Goal: Task Accomplishment & Management: Manage account settings

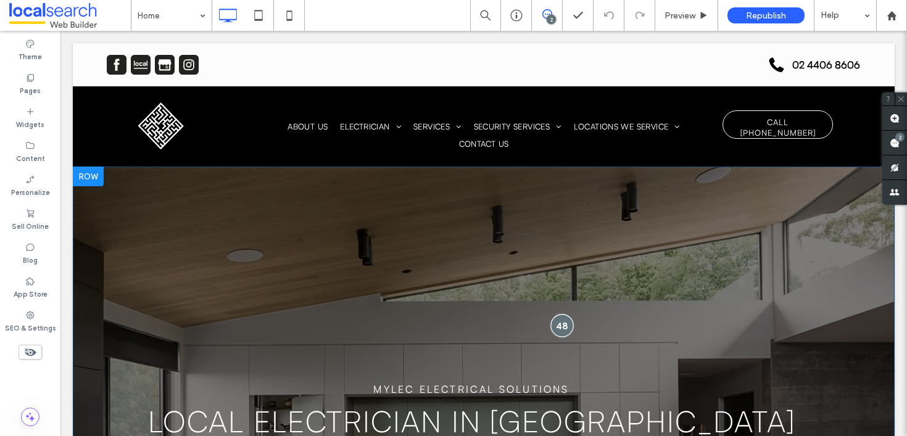
click at [557, 322] on div at bounding box center [562, 326] width 23 height 23
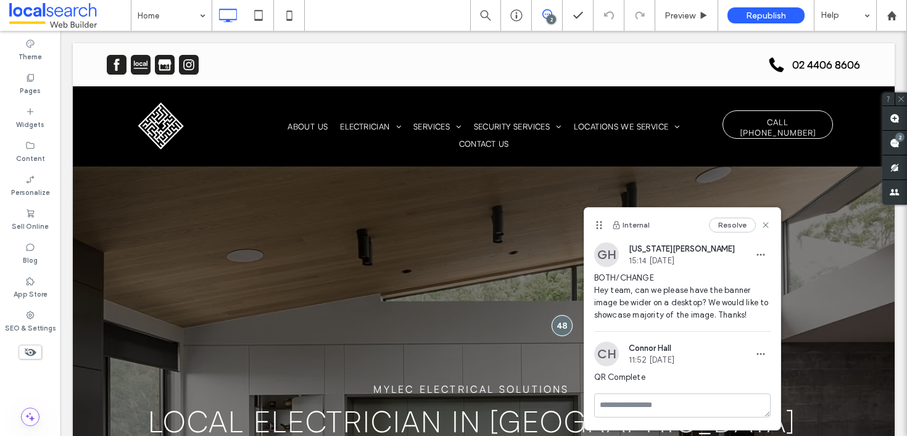
click at [725, 230] on button "Resolve" at bounding box center [732, 225] width 47 height 15
click at [772, 26] on div "Republish" at bounding box center [766, 15] width 77 height 31
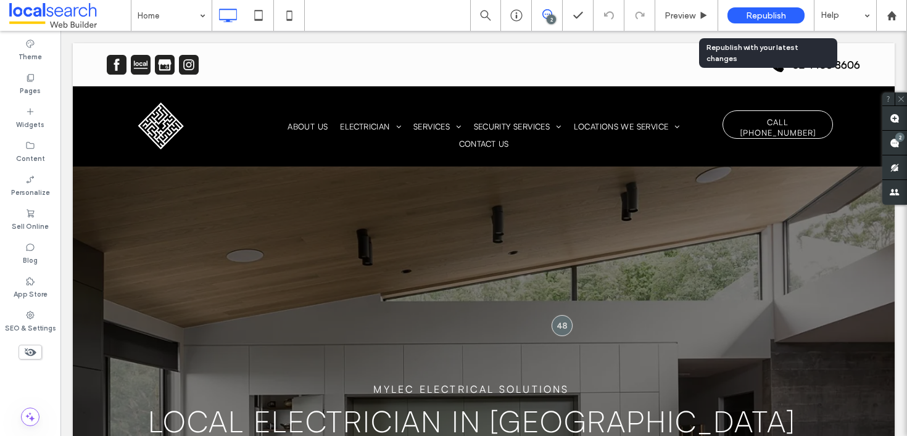
click at [771, 15] on span "Republish" at bounding box center [766, 15] width 40 height 10
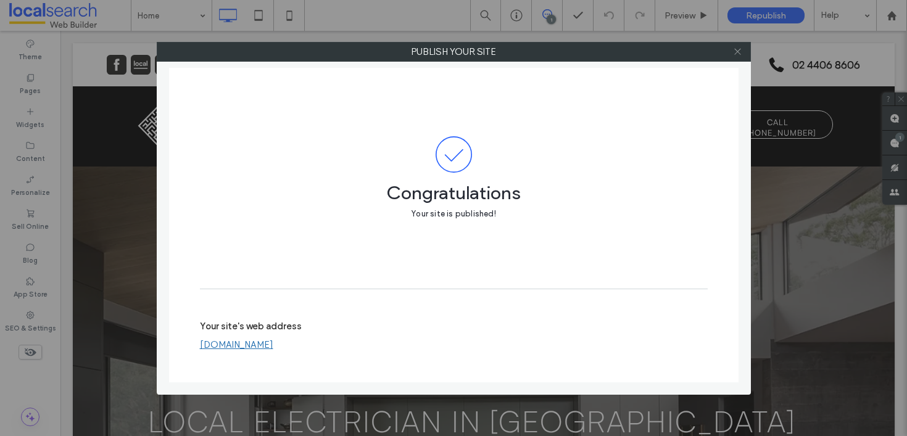
click at [743, 49] on div at bounding box center [738, 52] width 19 height 19
click at [728, 48] on label "Publish your site" at bounding box center [453, 52] width 593 height 19
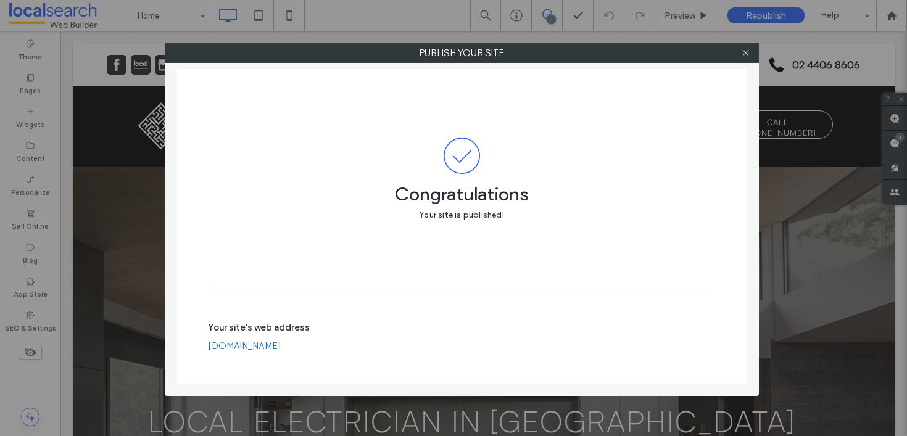
click at [733, 49] on label "Publish your site" at bounding box center [461, 53] width 593 height 19
click at [746, 54] on icon at bounding box center [745, 52] width 9 height 9
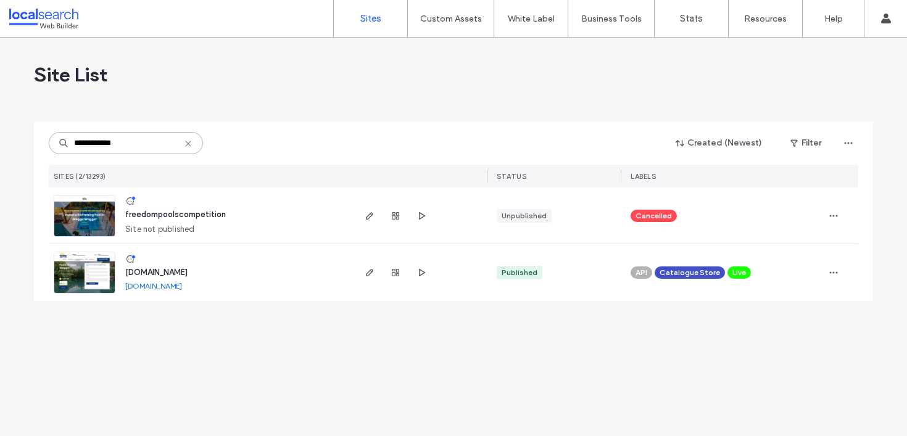
type input "**********"
click at [188, 269] on span "www.freedompoolswagga.com" at bounding box center [156, 272] width 62 height 9
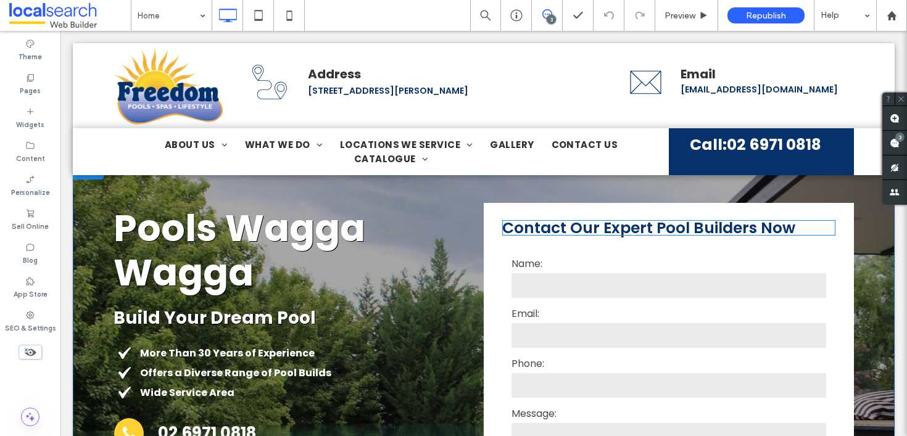
scroll to position [2, 0]
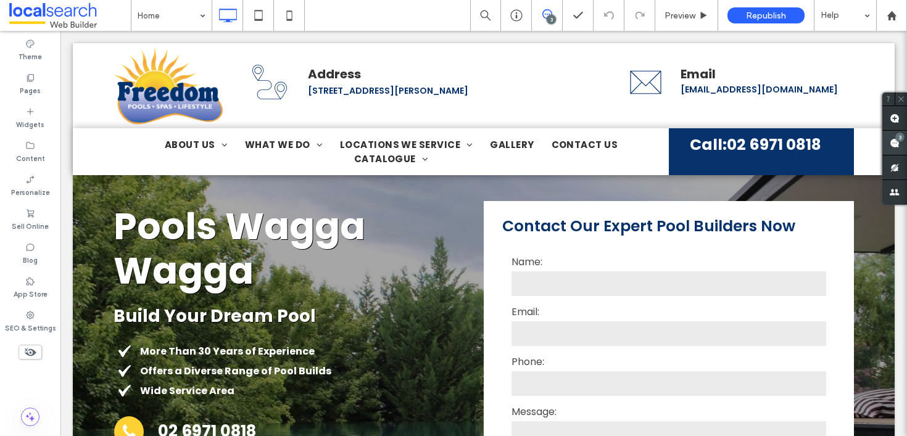
click at [890, 141] on icon at bounding box center [895, 143] width 10 height 10
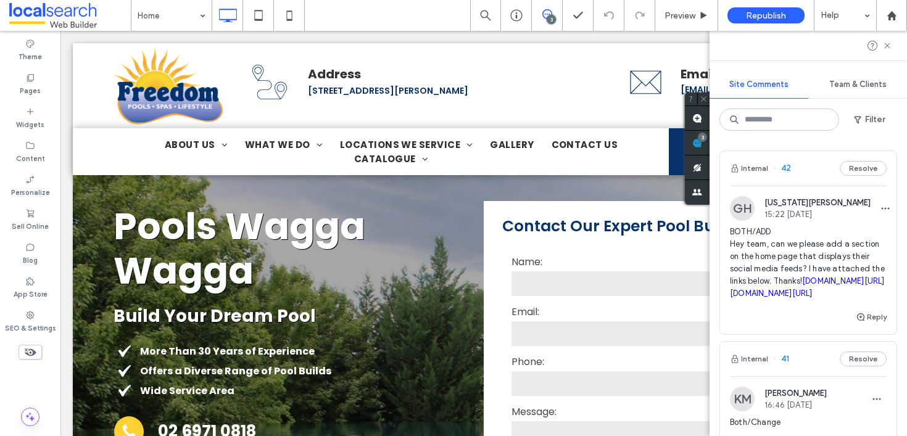
scroll to position [0, 0]
click at [823, 222] on div "GH Georgia Harper 15:22 Aug 14 2025 BOTH/ADD Hey team, can we please add a sect…" at bounding box center [808, 253] width 157 height 114
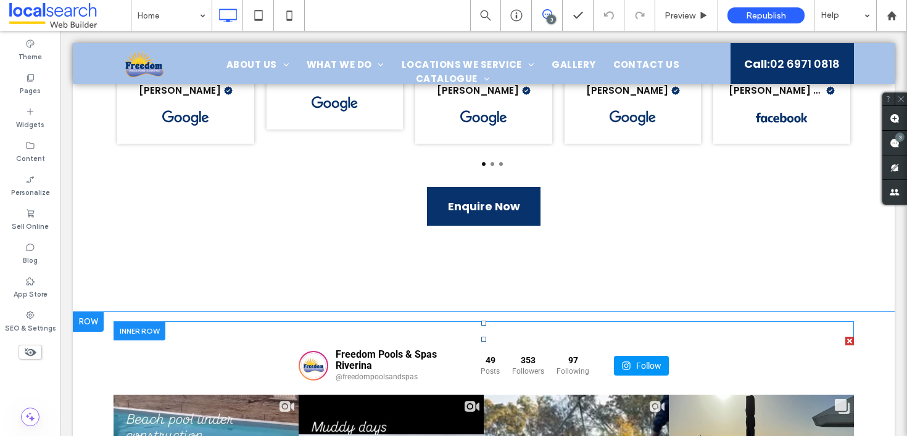
scroll to position [10486, 0]
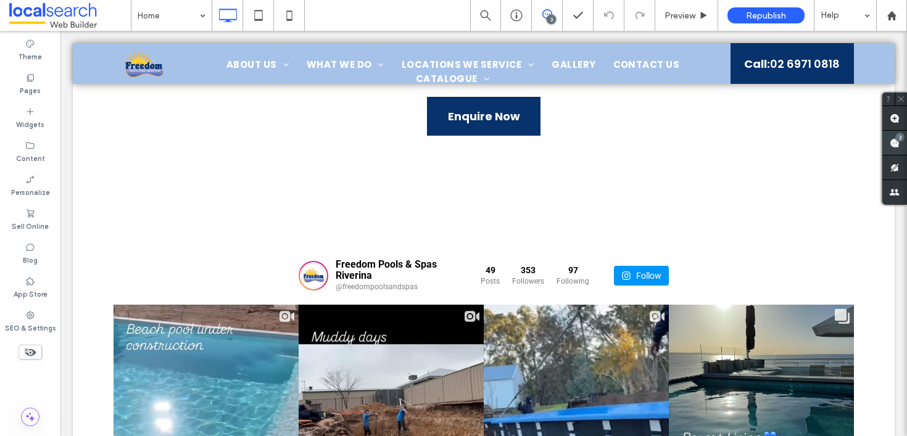
click at [901, 141] on div "3" at bounding box center [900, 137] width 9 height 9
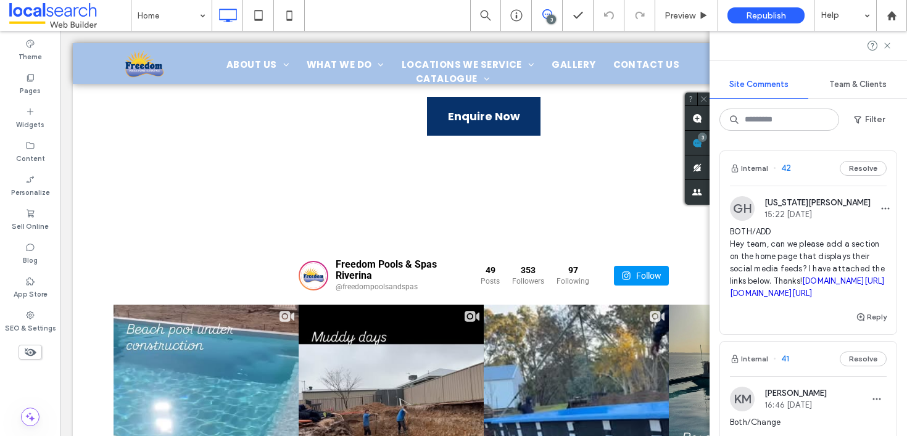
click at [864, 178] on div "Internal 42 Resolve" at bounding box center [808, 168] width 177 height 35
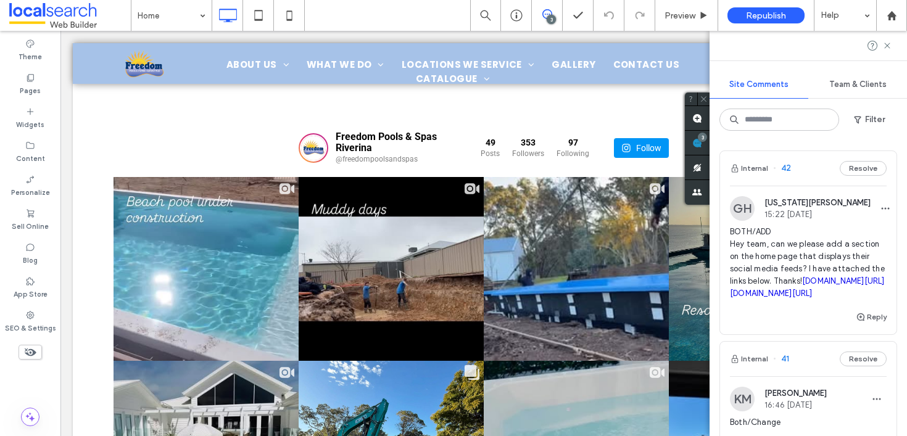
click at [860, 164] on button "Resolve" at bounding box center [863, 168] width 47 height 15
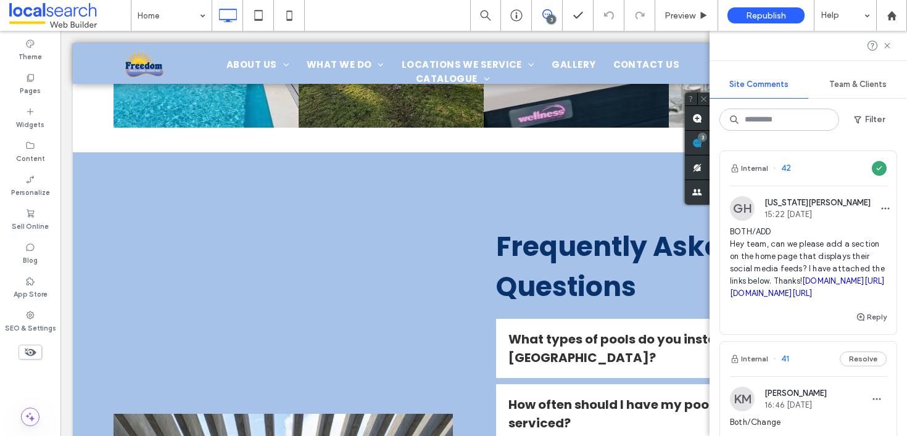
scroll to position [11032, 0]
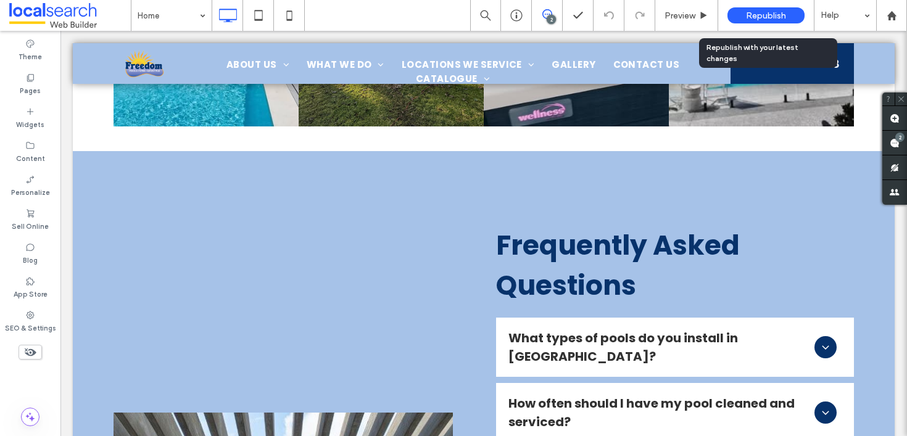
click at [767, 15] on span "Republish" at bounding box center [766, 15] width 40 height 10
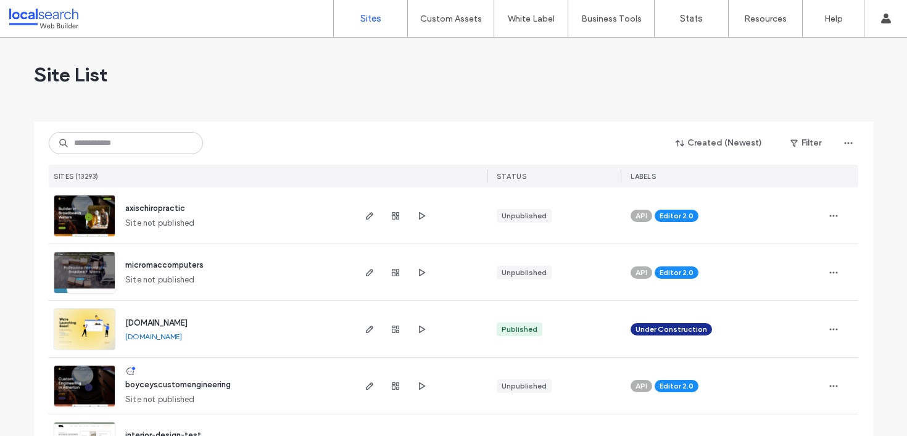
click at [104, 156] on div "Created (Newest) Filter SITES (13293) STATUS LABELS" at bounding box center [454, 155] width 810 height 66
click at [106, 150] on input at bounding box center [126, 143] width 154 height 22
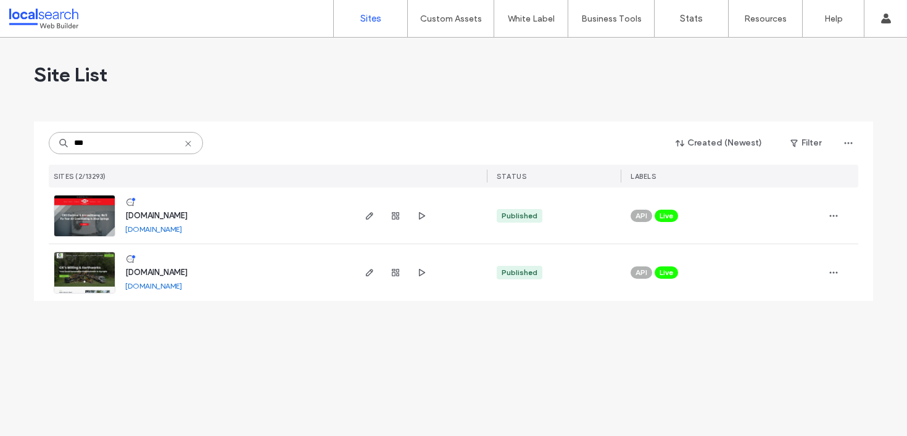
type input "***"
click at [178, 214] on span "www.ckselectrical.com.au" at bounding box center [156, 215] width 62 height 9
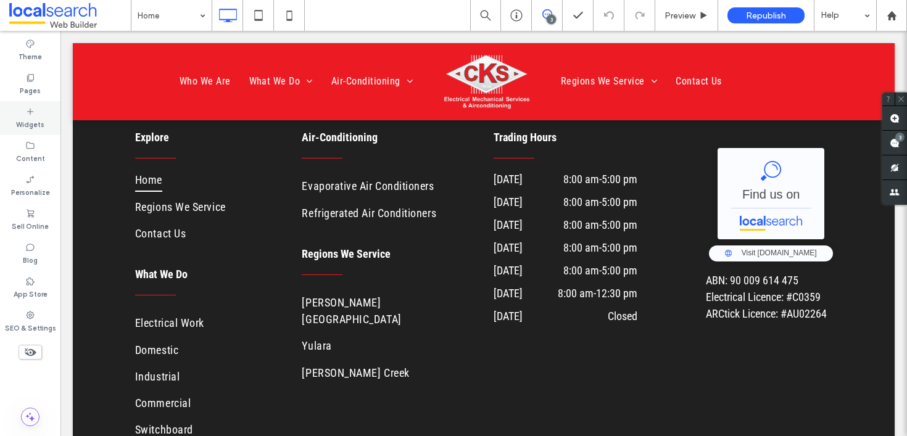
scroll to position [4879, 0]
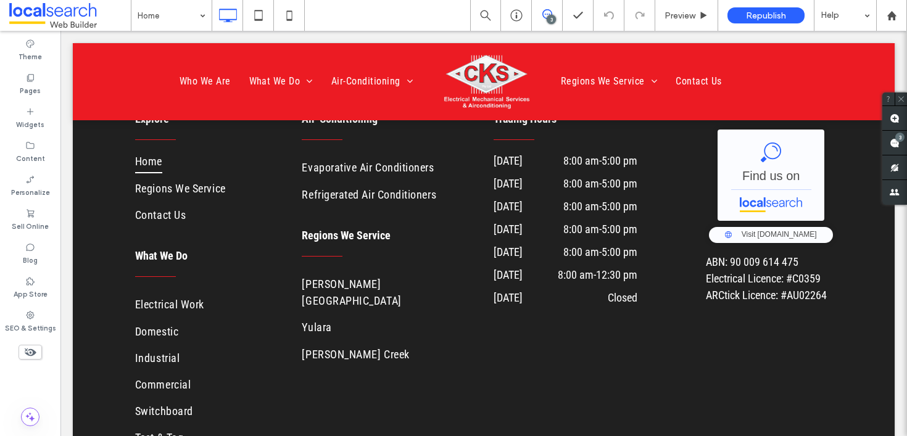
click at [547, 12] on icon at bounding box center [548, 14] width 10 height 10
click at [554, 17] on div "3" at bounding box center [551, 19] width 9 height 9
click at [891, 122] on use at bounding box center [895, 119] width 10 height 10
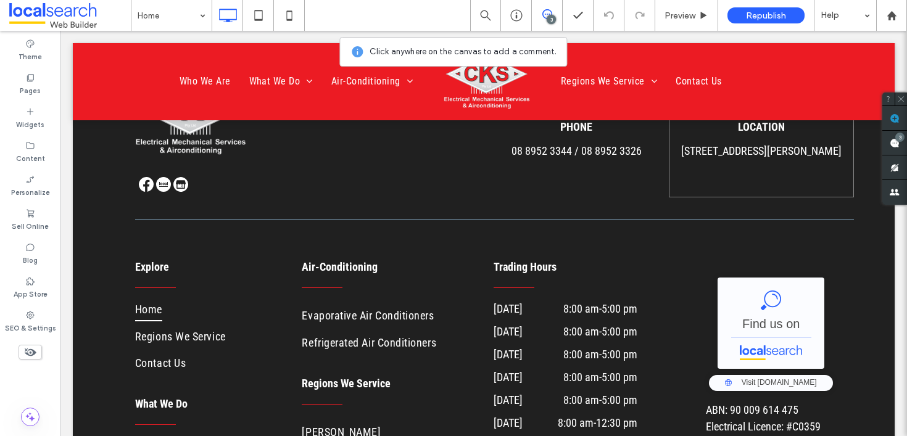
scroll to position [4723, 0]
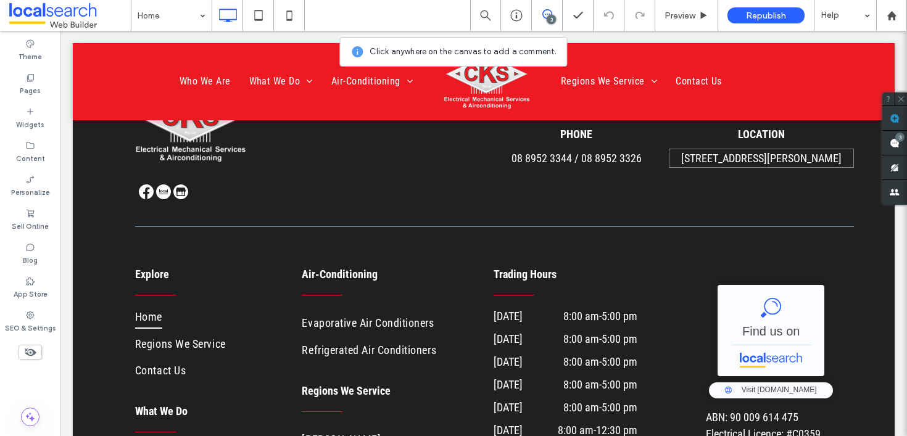
click at [748, 165] on div "[STREET_ADDRESS][PERSON_NAME]" at bounding box center [761, 158] width 185 height 19
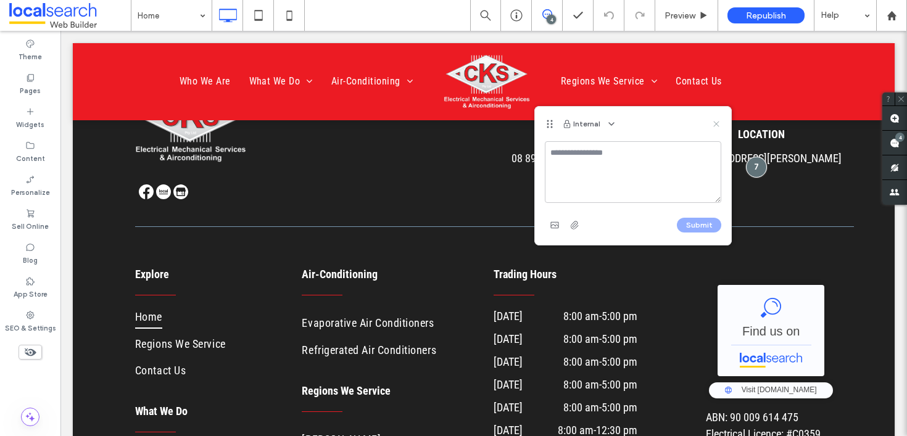
click at [717, 127] on icon at bounding box center [717, 124] width 10 height 10
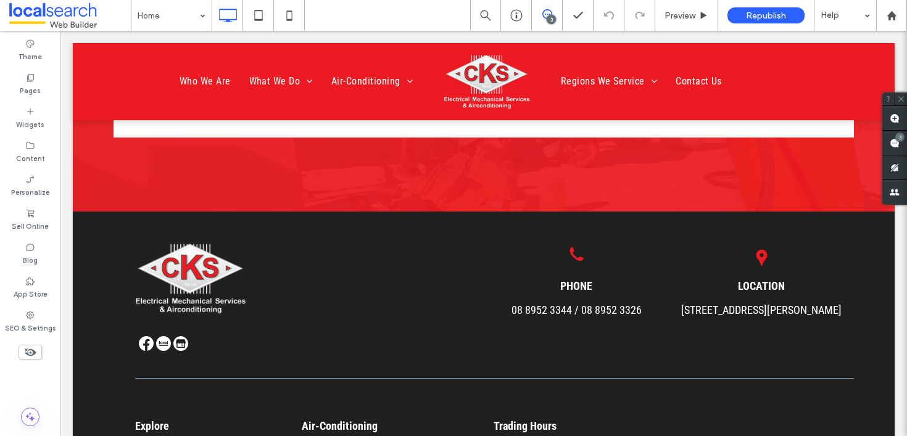
scroll to position [0, 0]
